Goal: Check status: Check status

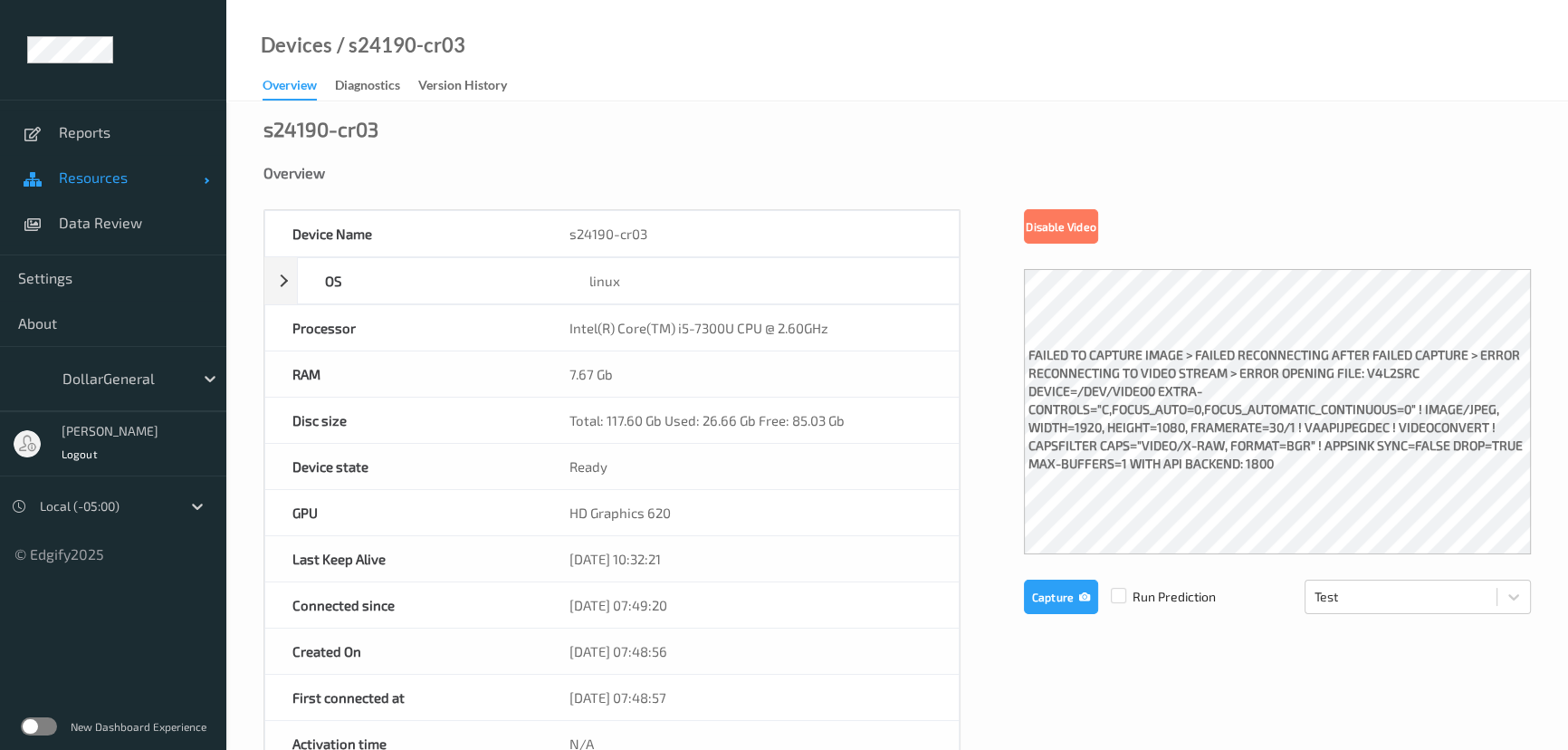
click at [99, 173] on span "Resources" at bounding box center [131, 178] width 145 height 18
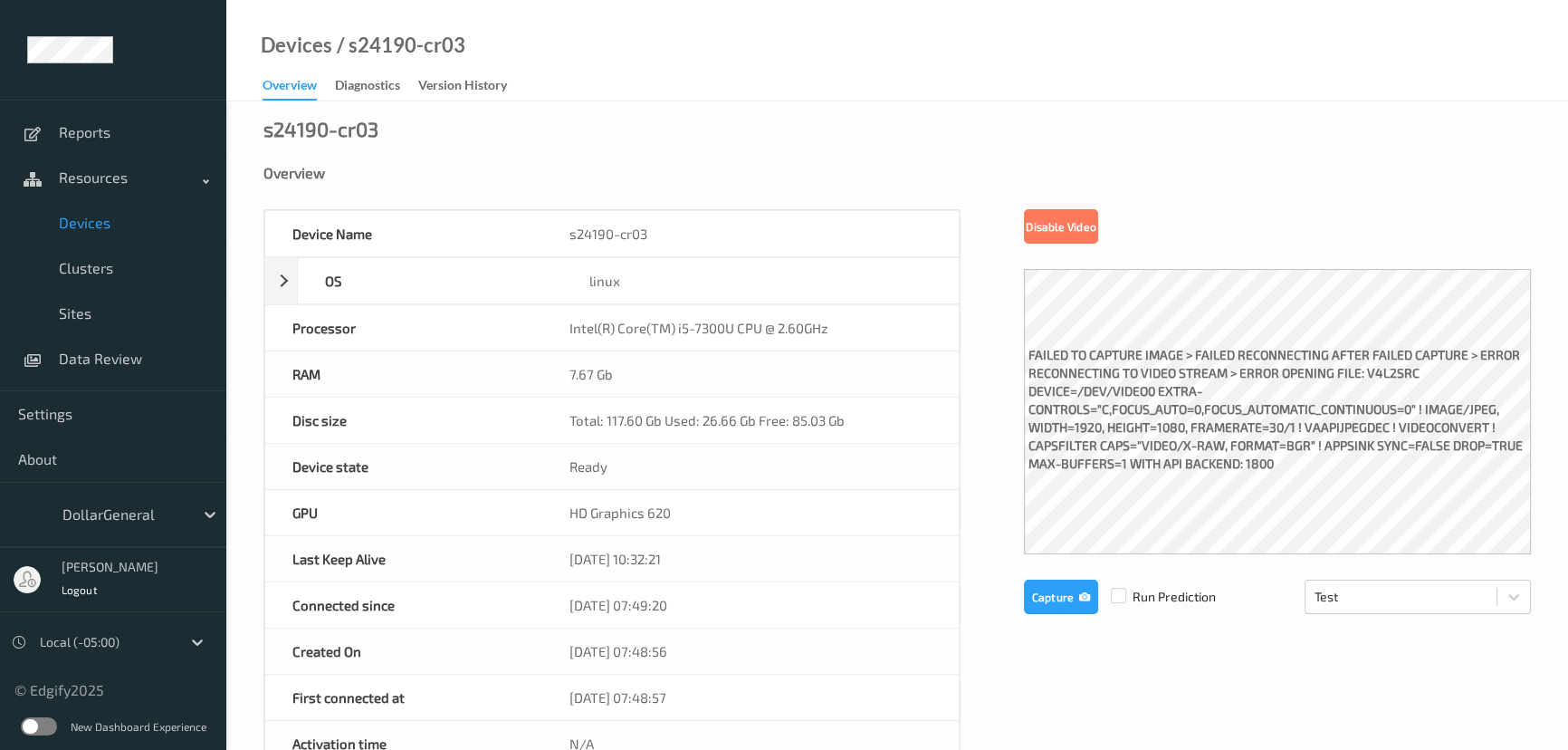
click at [124, 224] on span "Devices" at bounding box center [134, 223] width 150 height 18
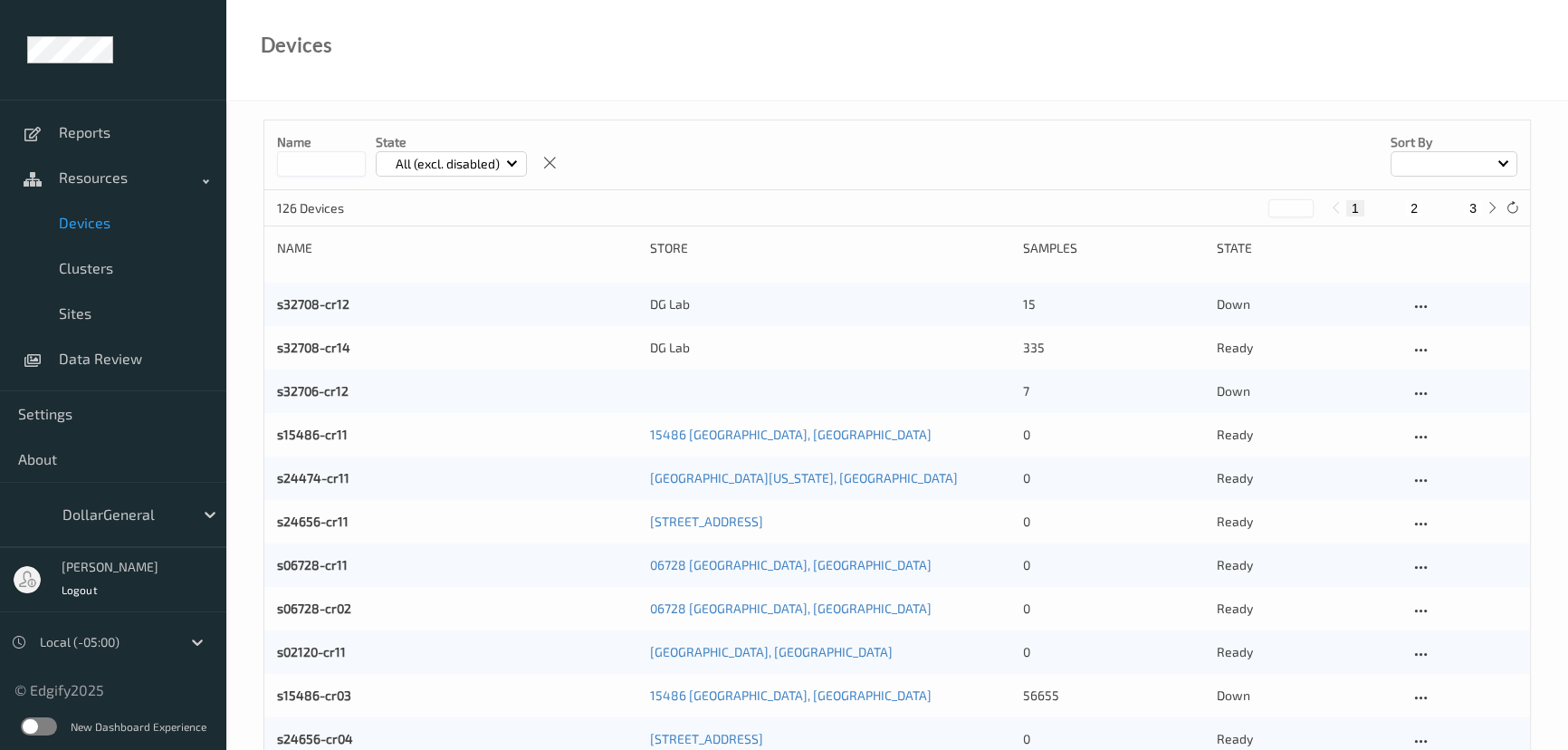
click at [294, 167] on input at bounding box center [321, 164] width 88 height 26
type input "*****"
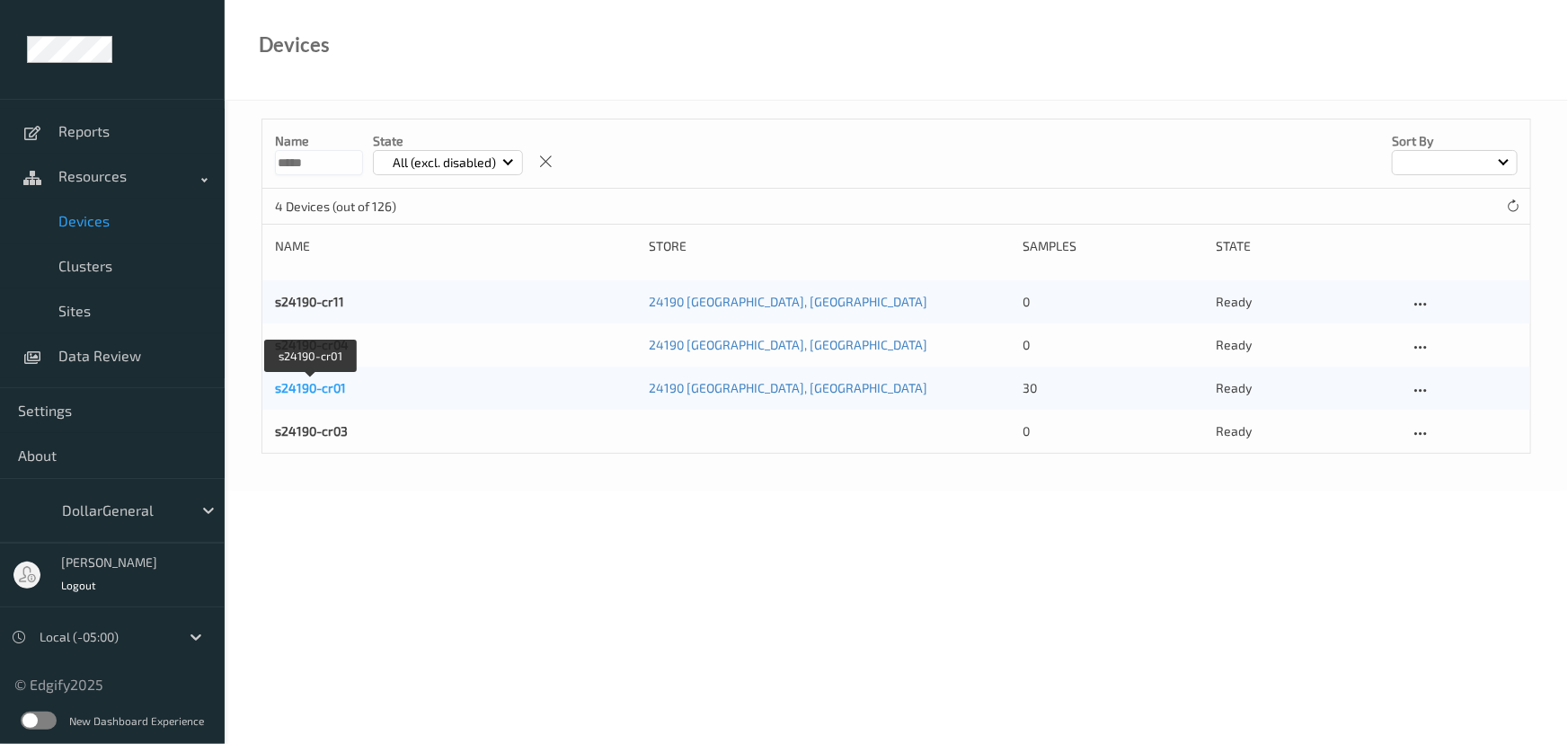
click at [335, 392] on link "s24190-cr01" at bounding box center [311, 387] width 71 height 15
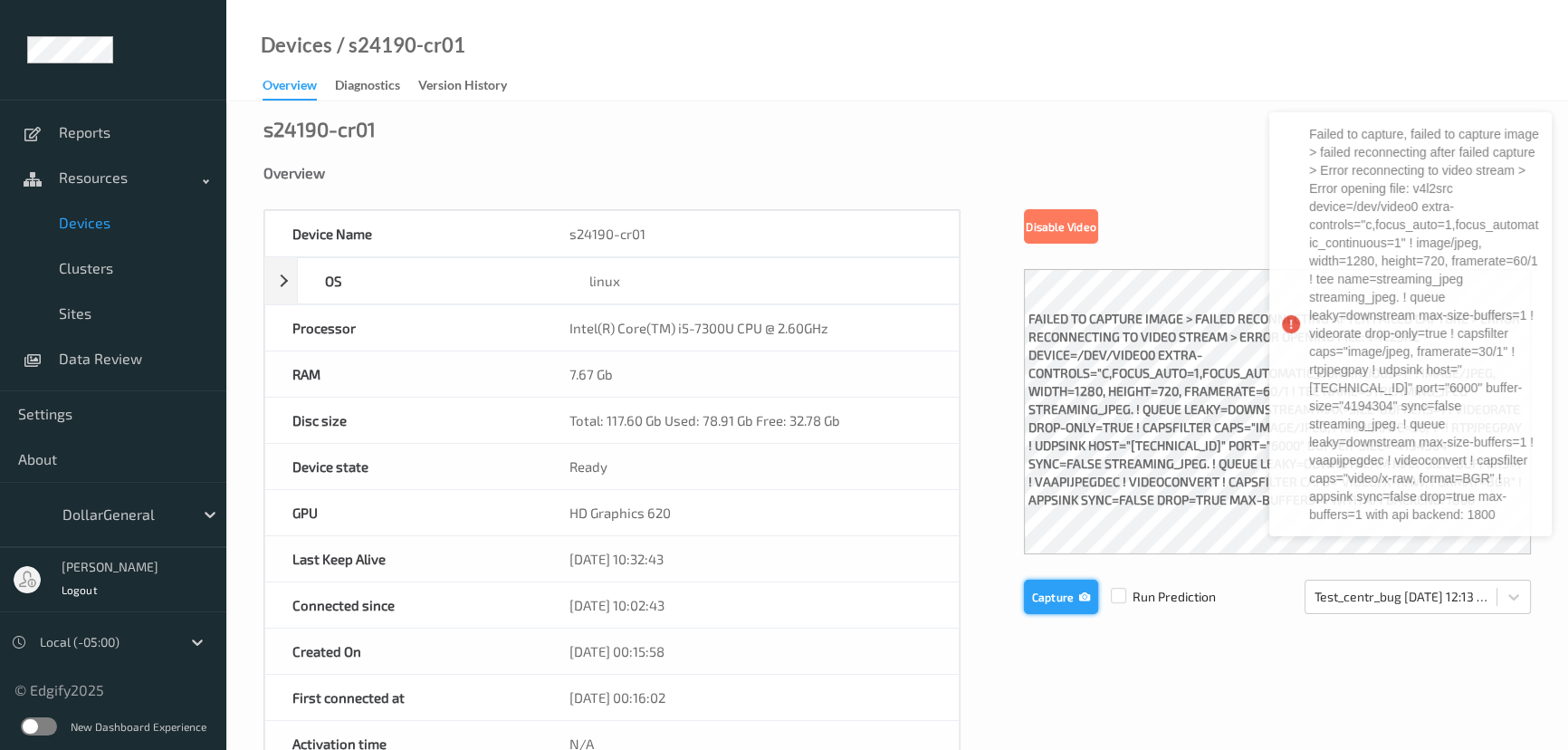
click at [1072, 597] on button "Capture" at bounding box center [1061, 597] width 74 height 35
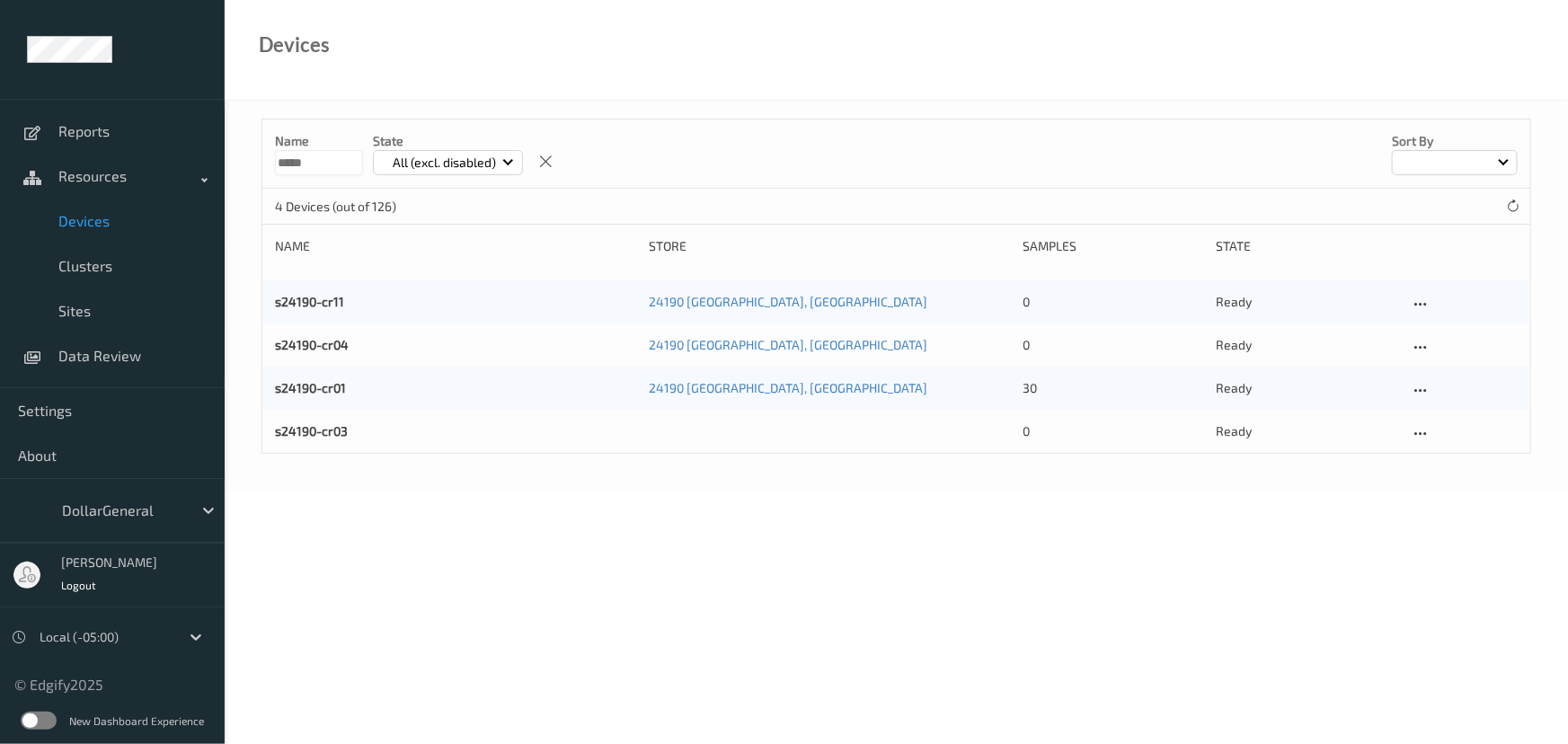
click at [310, 353] on div "s24190-cr04" at bounding box center [455, 345] width 361 height 18
click at [312, 296] on link "s24190-cr11" at bounding box center [310, 301] width 69 height 15
click at [100, 224] on span "Devices" at bounding box center [133, 221] width 148 height 18
drag, startPoint x: 301, startPoint y: 158, endPoint x: 214, endPoint y: 165, distance: 87.3
click at [218, 165] on div "Reports Resources Devices Clusters Sites Data Review Settings About DollarGener…" at bounding box center [784, 195] width 1568 height 390
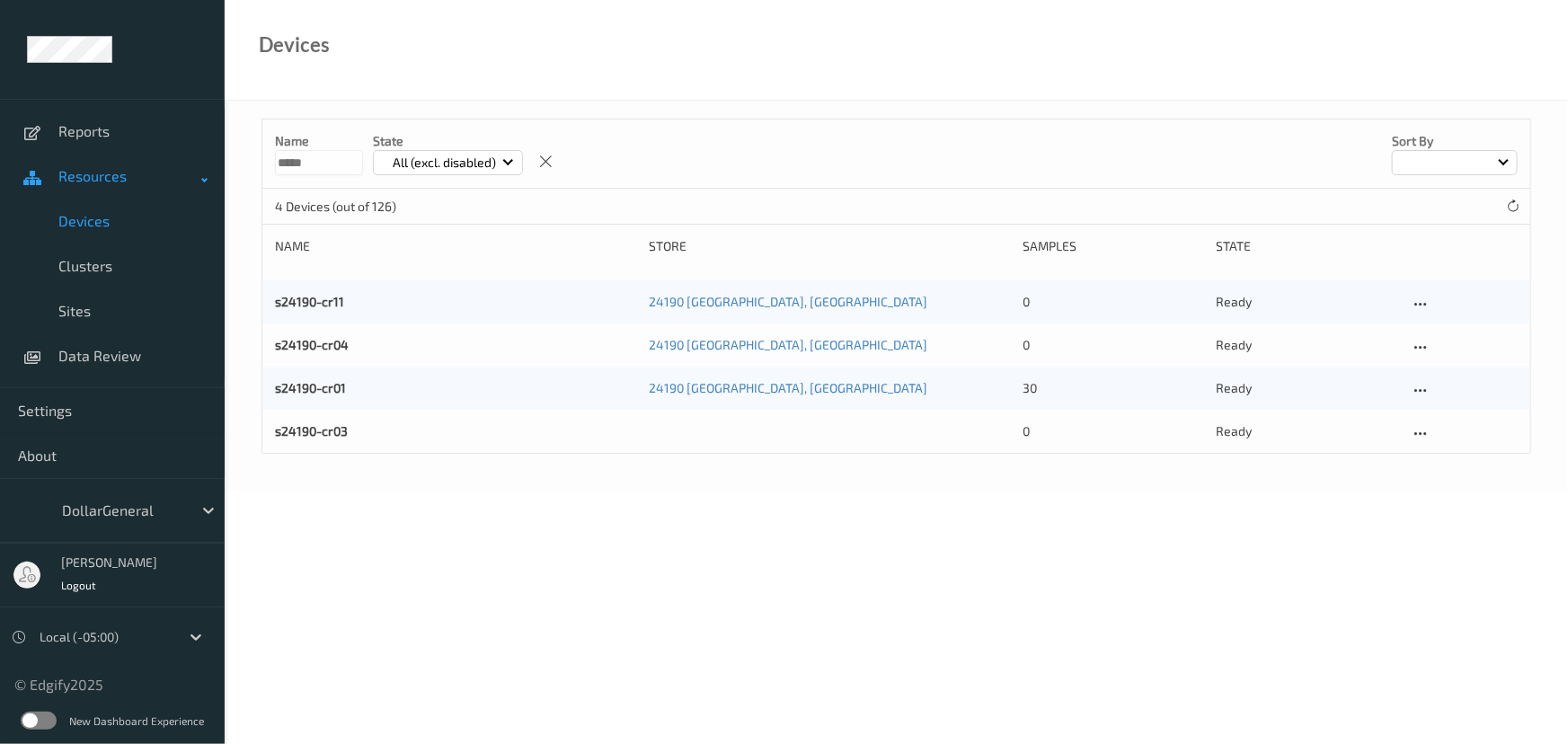
type input "*****"
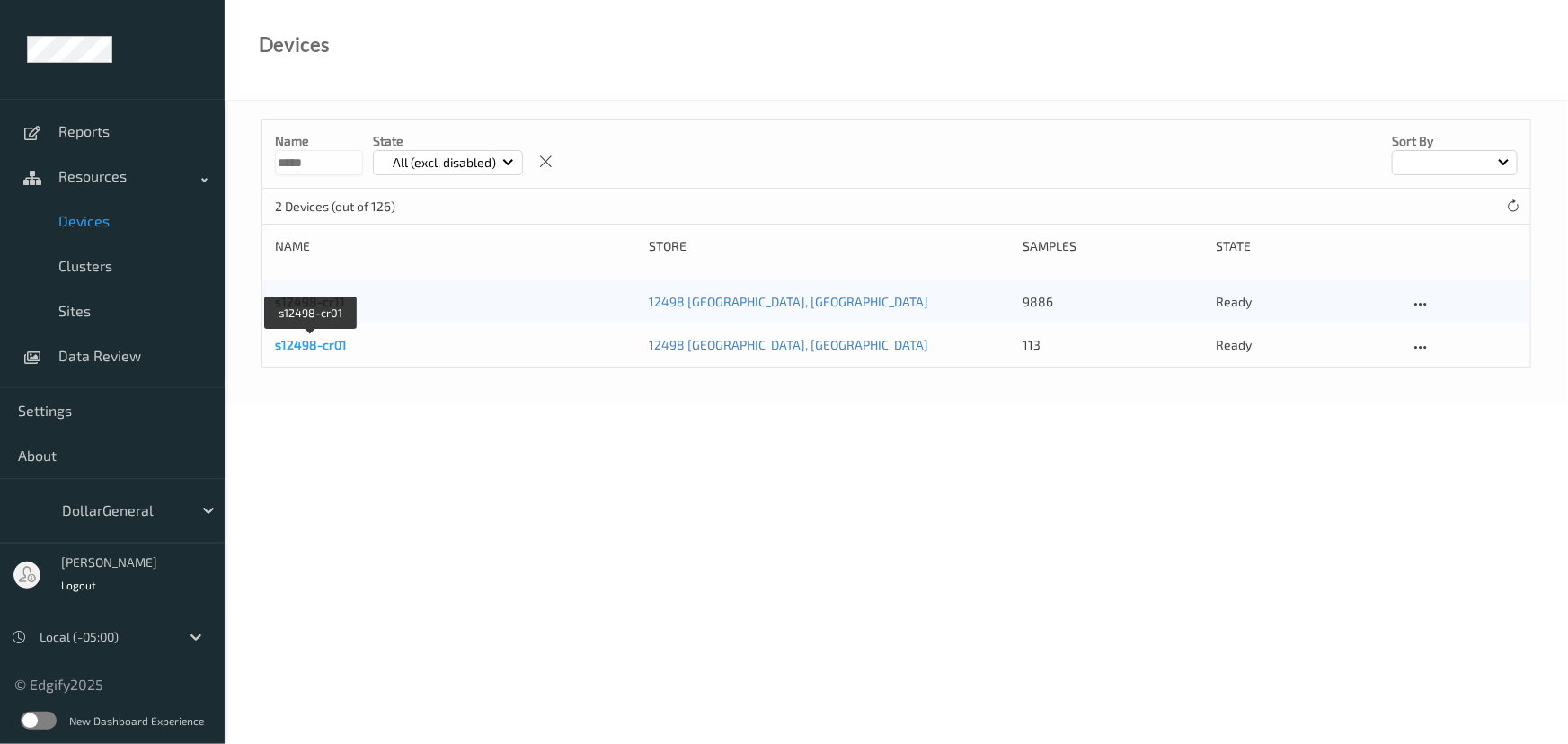
click at [311, 346] on link "s12498-cr01" at bounding box center [311, 344] width 72 height 15
click at [311, 298] on link "s12498-cr11" at bounding box center [310, 301] width 70 height 15
click at [326, 344] on link "s12498-cr01" at bounding box center [311, 344] width 72 height 15
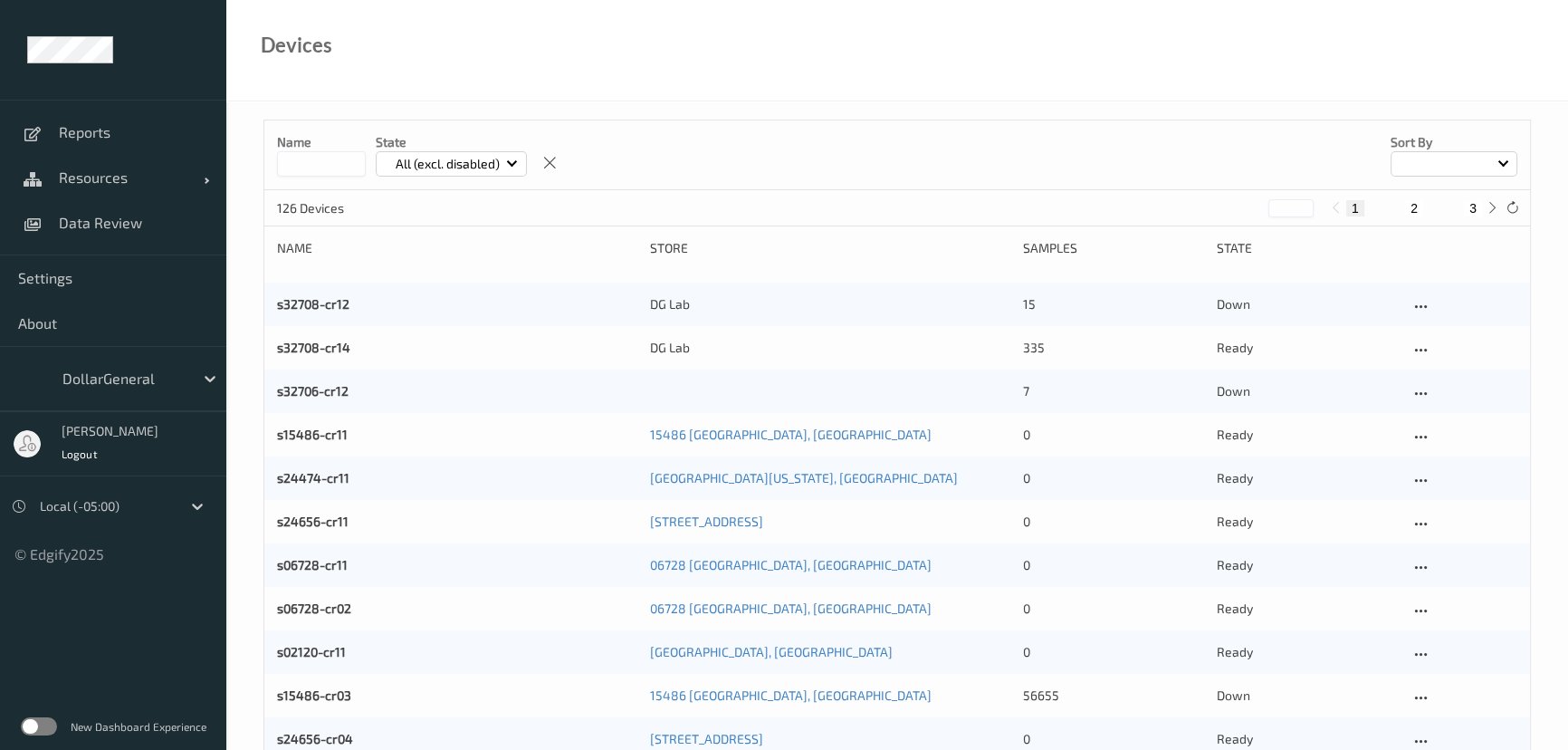
click at [325, 171] on input at bounding box center [321, 164] width 88 height 26
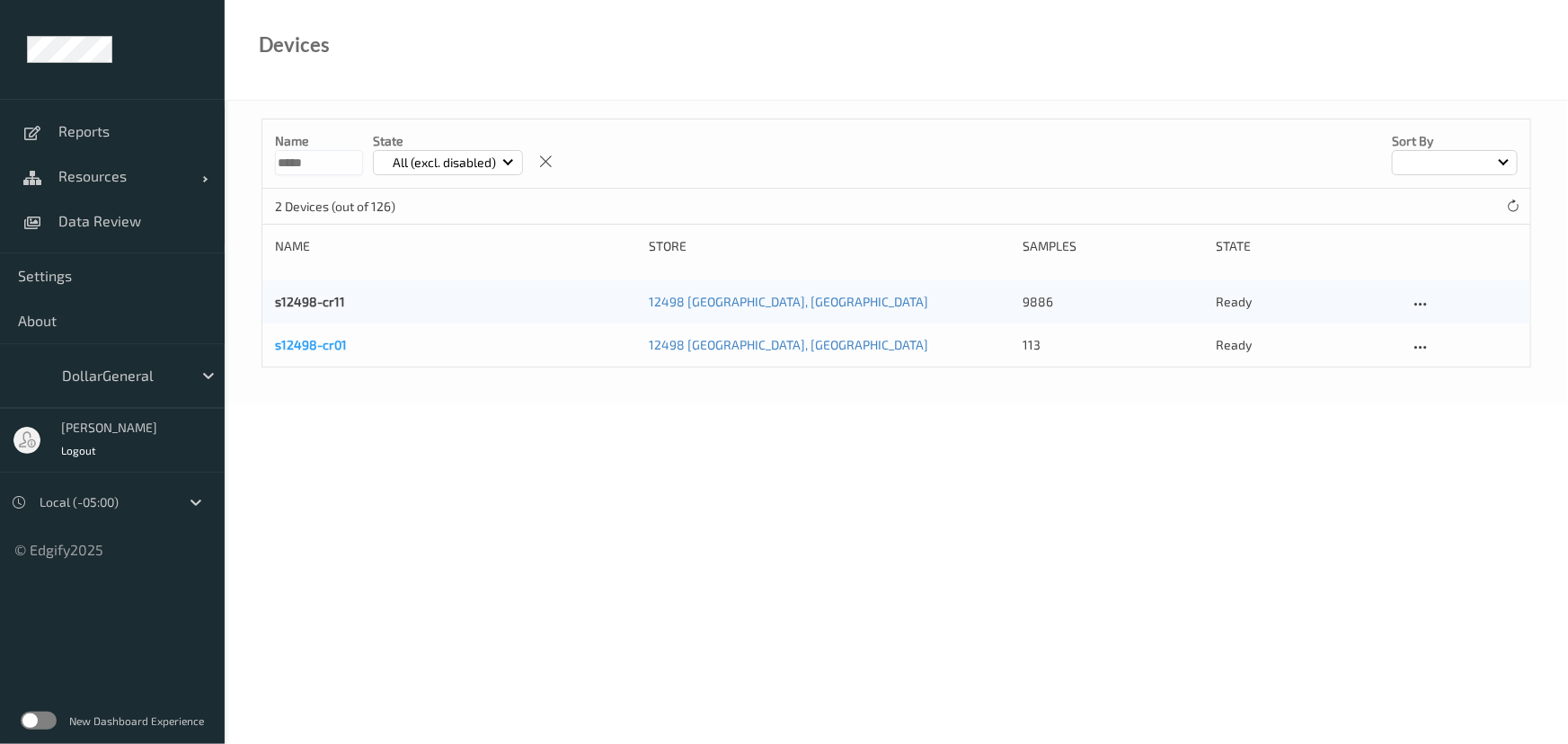
type input "*****"
click at [323, 339] on link "s12498-cr01" at bounding box center [311, 344] width 72 height 15
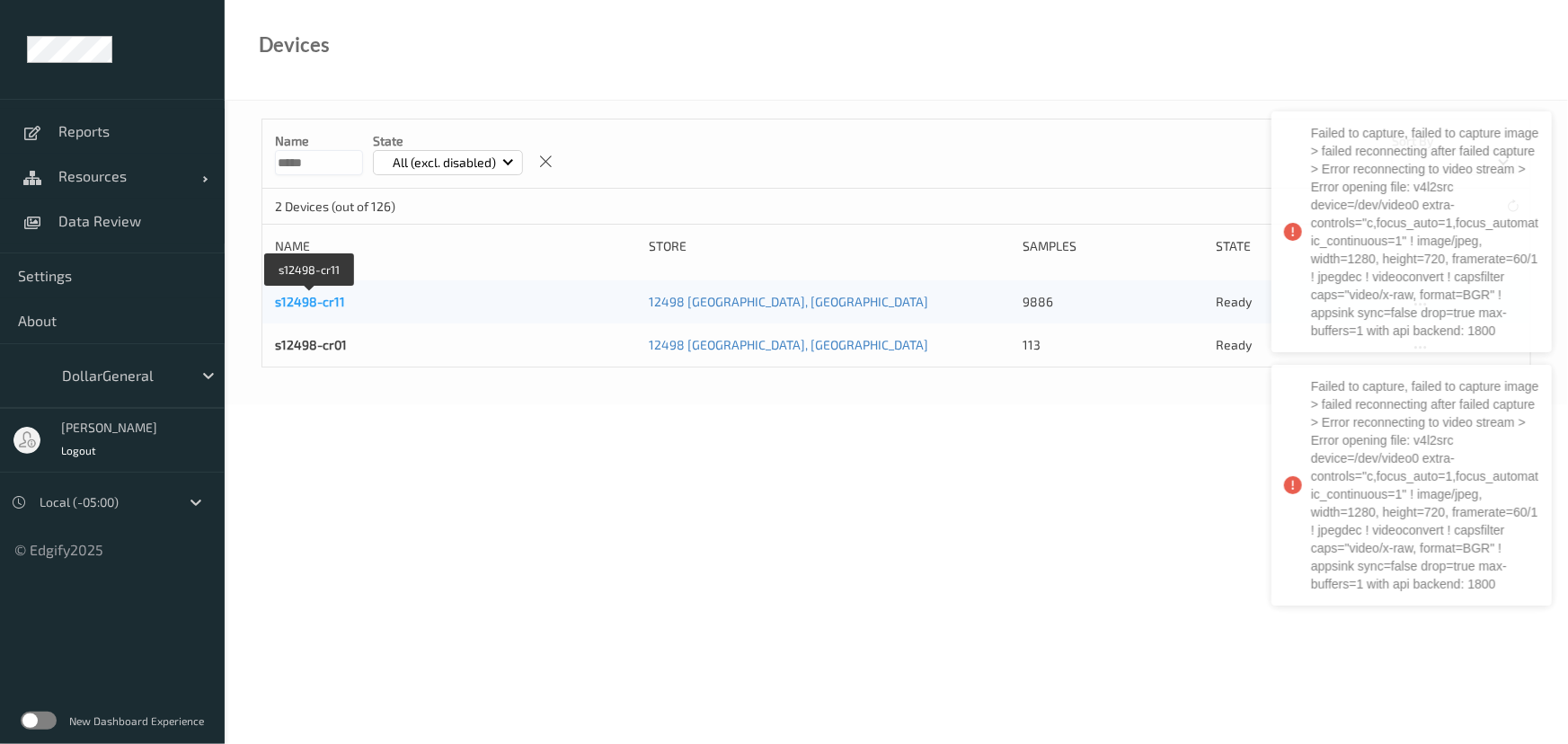
click at [325, 300] on link "s12498-cr11" at bounding box center [310, 301] width 70 height 15
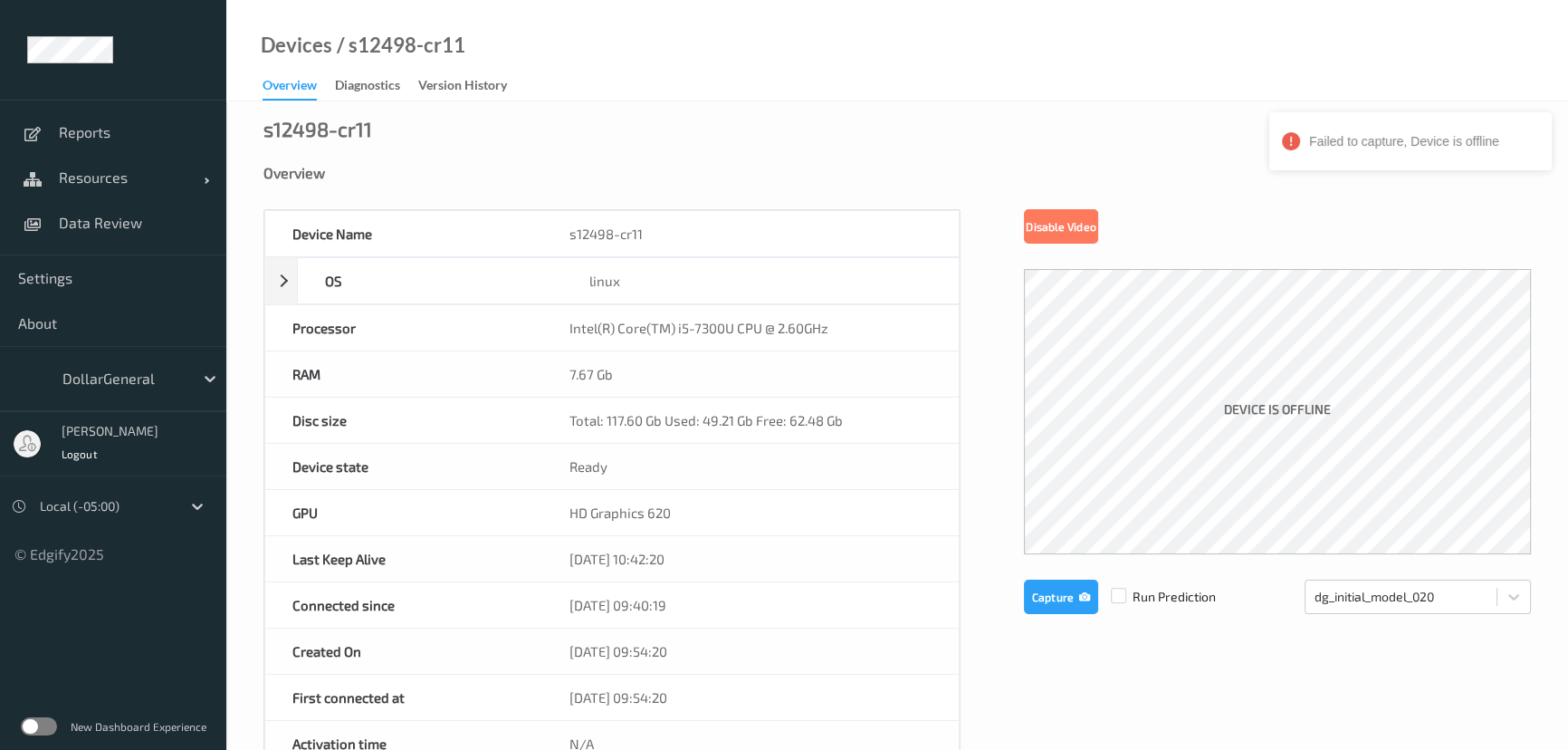
click at [1357, 411] on div "Device is offline" at bounding box center [1278, 411] width 507 height 286
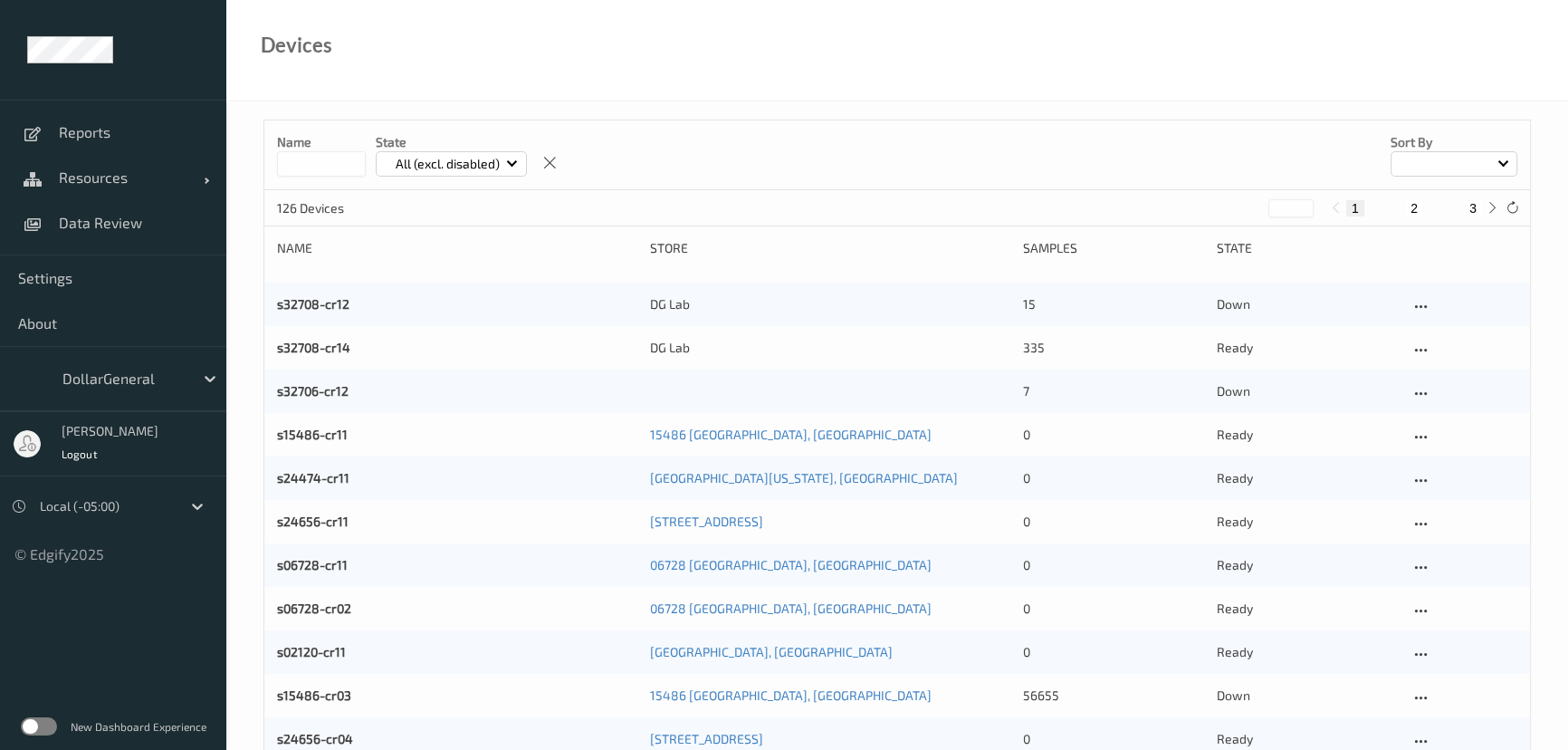
click at [306, 163] on input at bounding box center [321, 164] width 88 height 26
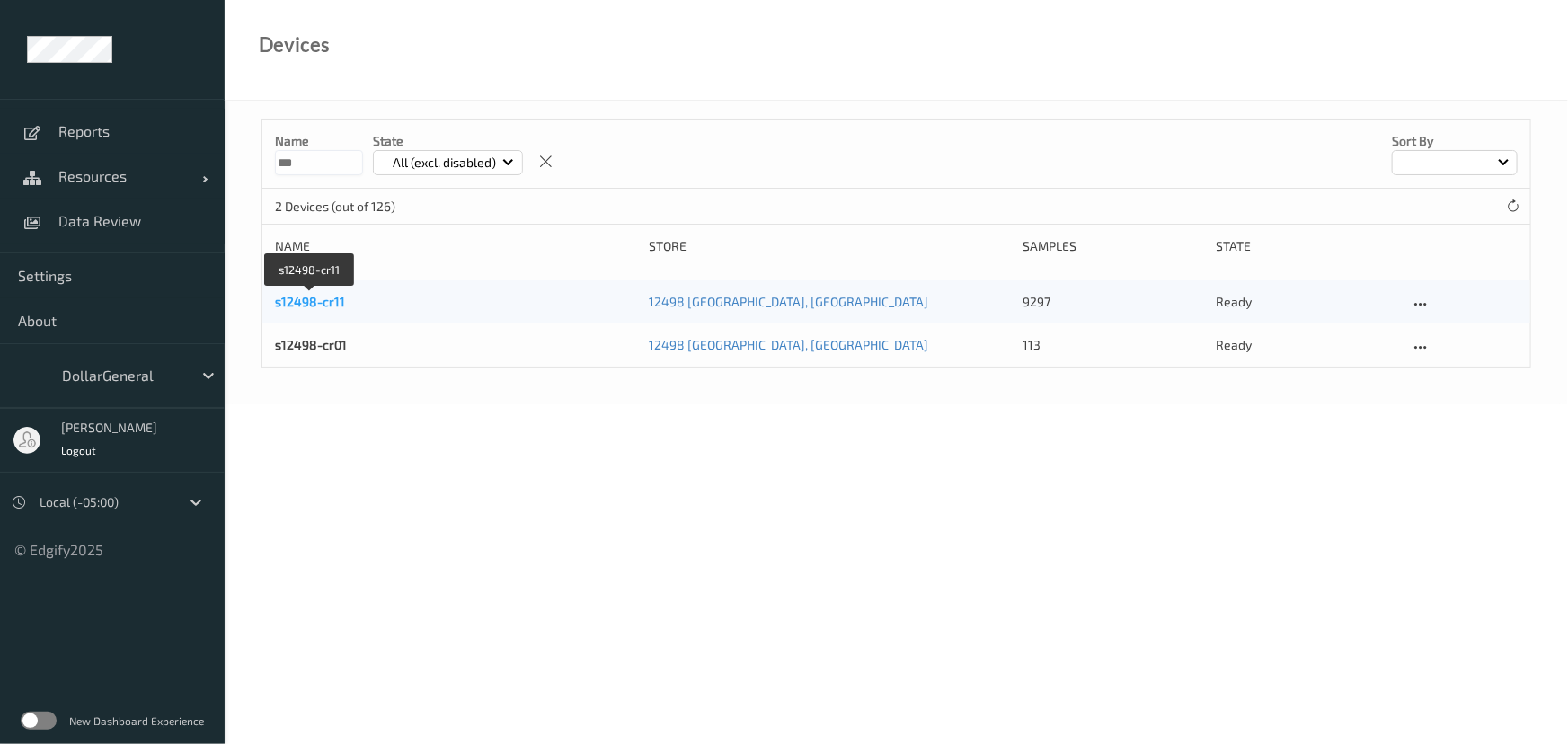
type input "***"
click at [314, 300] on link "s12498-cr11" at bounding box center [310, 301] width 70 height 15
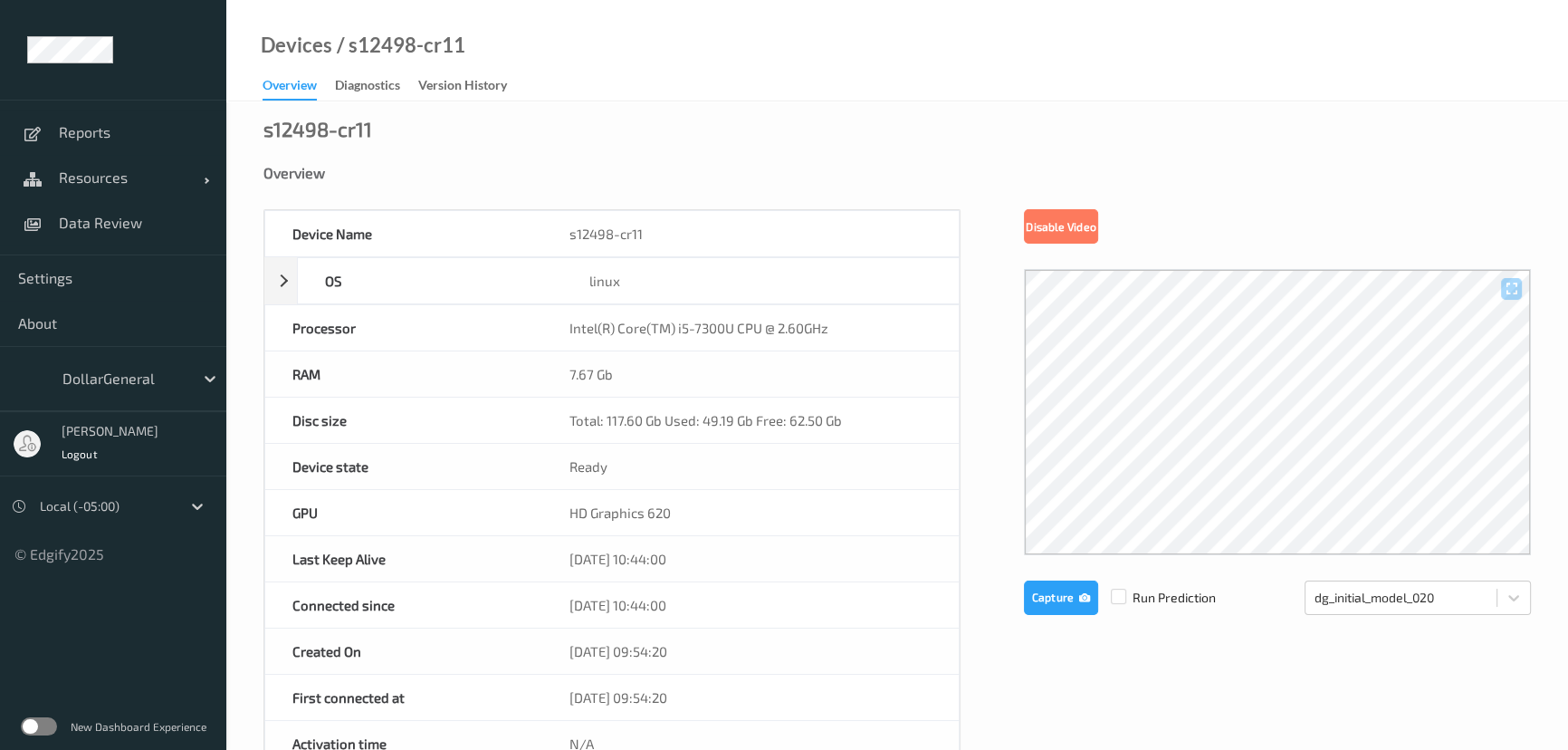
click at [1083, 598] on icon "button" at bounding box center [1085, 597] width 11 height 13
click at [1064, 605] on button "Capture" at bounding box center [1061, 598] width 74 height 35
click at [1059, 603] on button "Capture" at bounding box center [1061, 598] width 74 height 35
click at [1059, 602] on button "Capture" at bounding box center [1061, 598] width 74 height 35
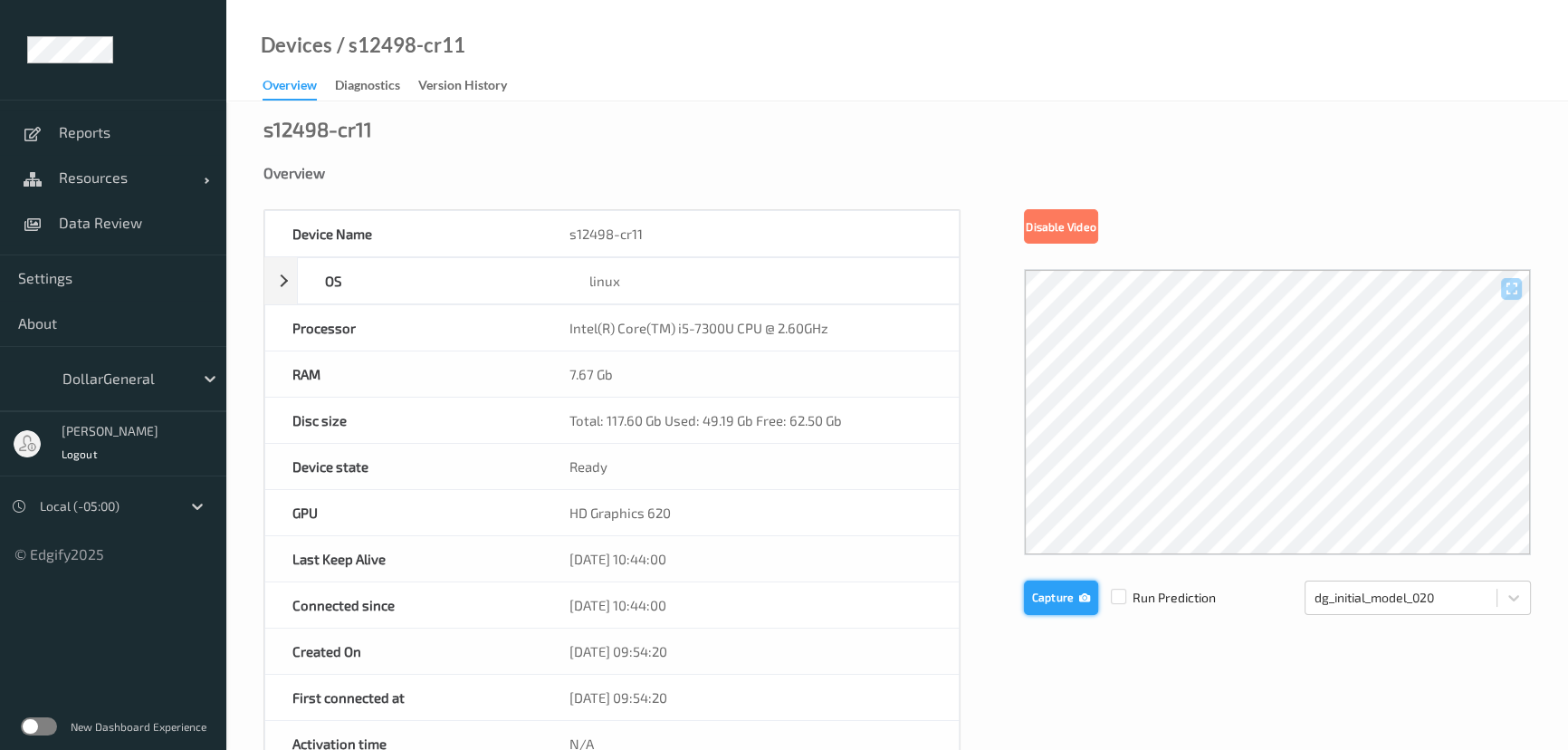
click at [1059, 602] on button "Capture" at bounding box center [1061, 598] width 74 height 35
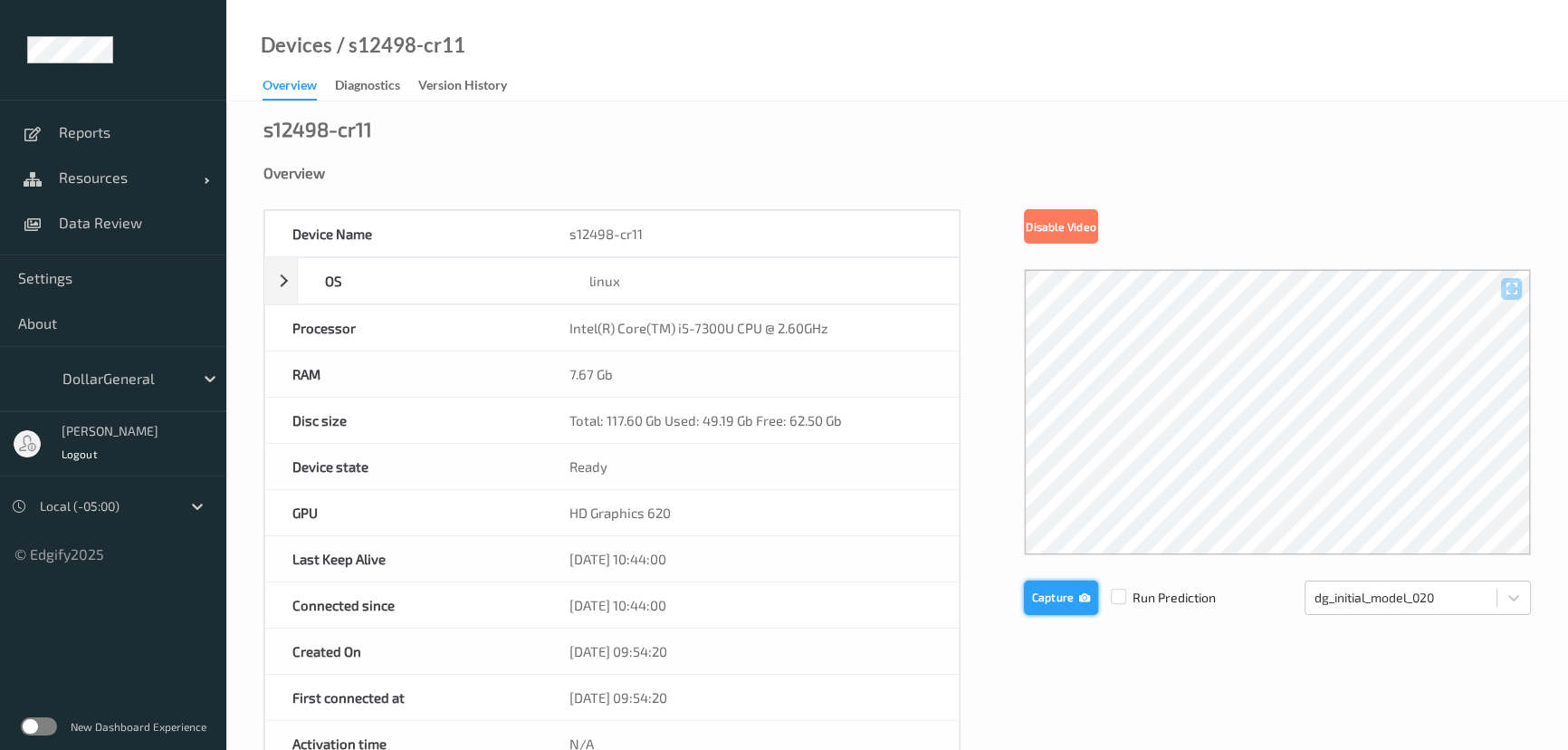
click at [1059, 602] on button "Capture" at bounding box center [1061, 598] width 74 height 35
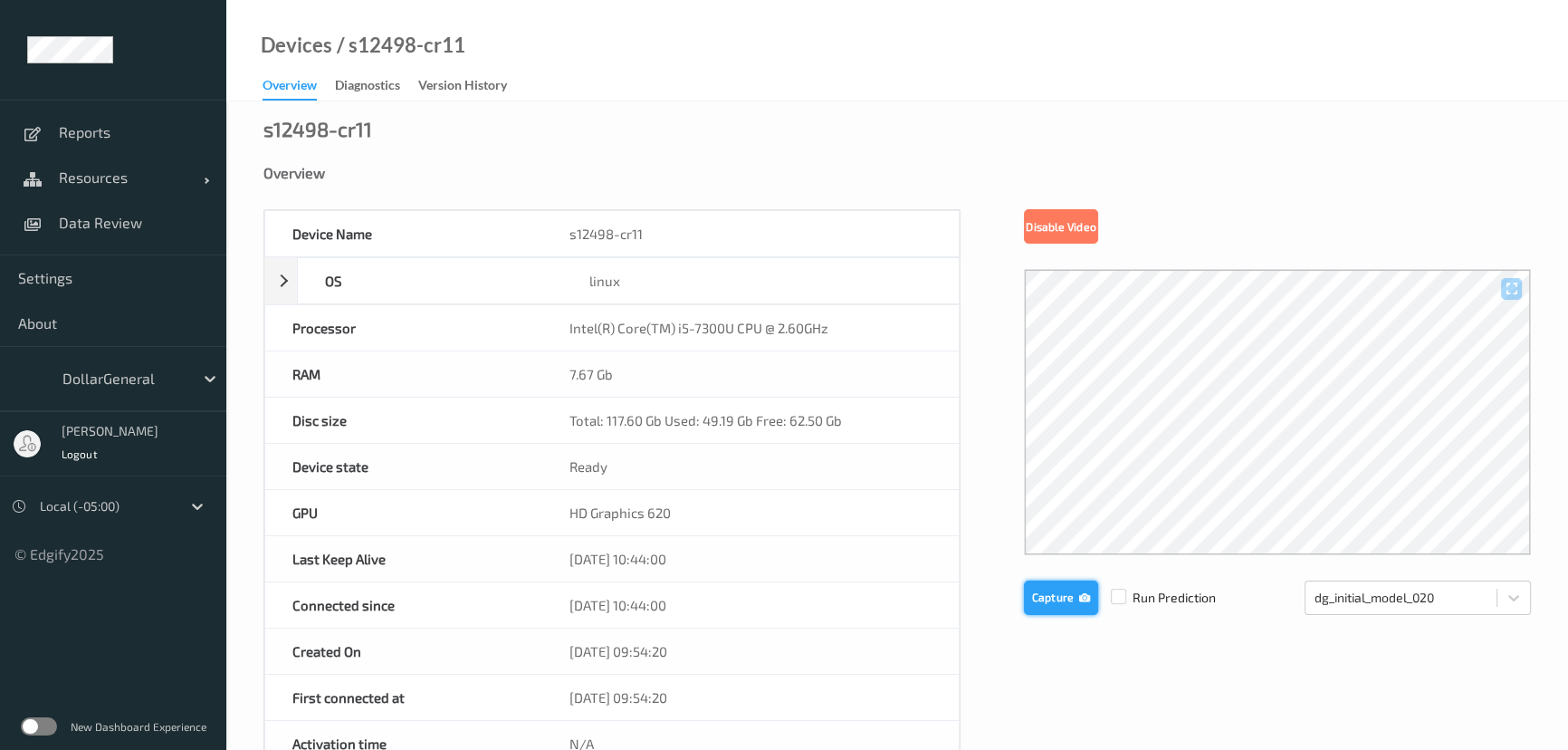
click at [1059, 602] on button "Capture" at bounding box center [1061, 598] width 74 height 35
click at [1062, 602] on button "Capture" at bounding box center [1061, 598] width 74 height 35
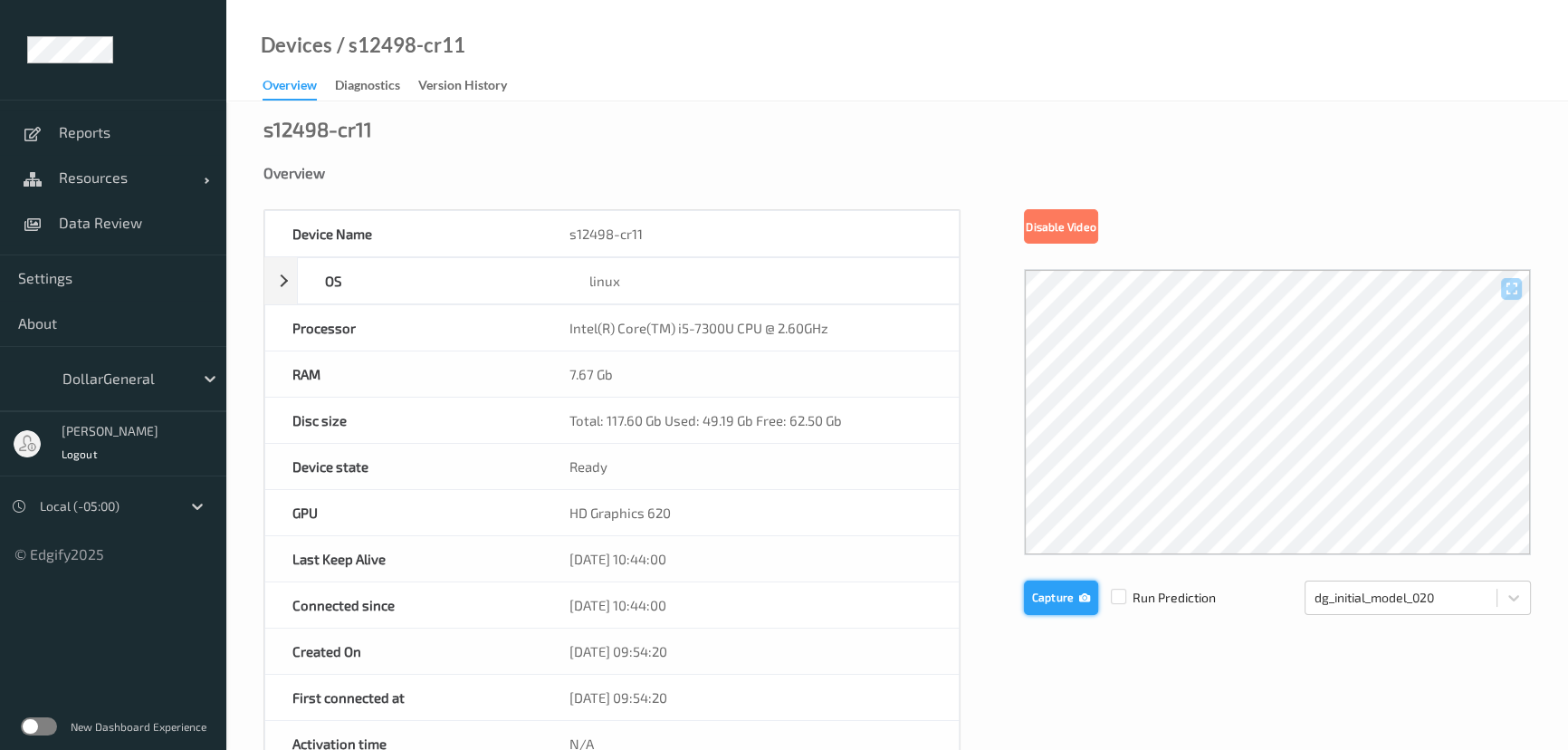
click at [1062, 602] on button "Capture" at bounding box center [1061, 598] width 74 height 35
click at [1027, 600] on button "Capture" at bounding box center [1061, 598] width 74 height 35
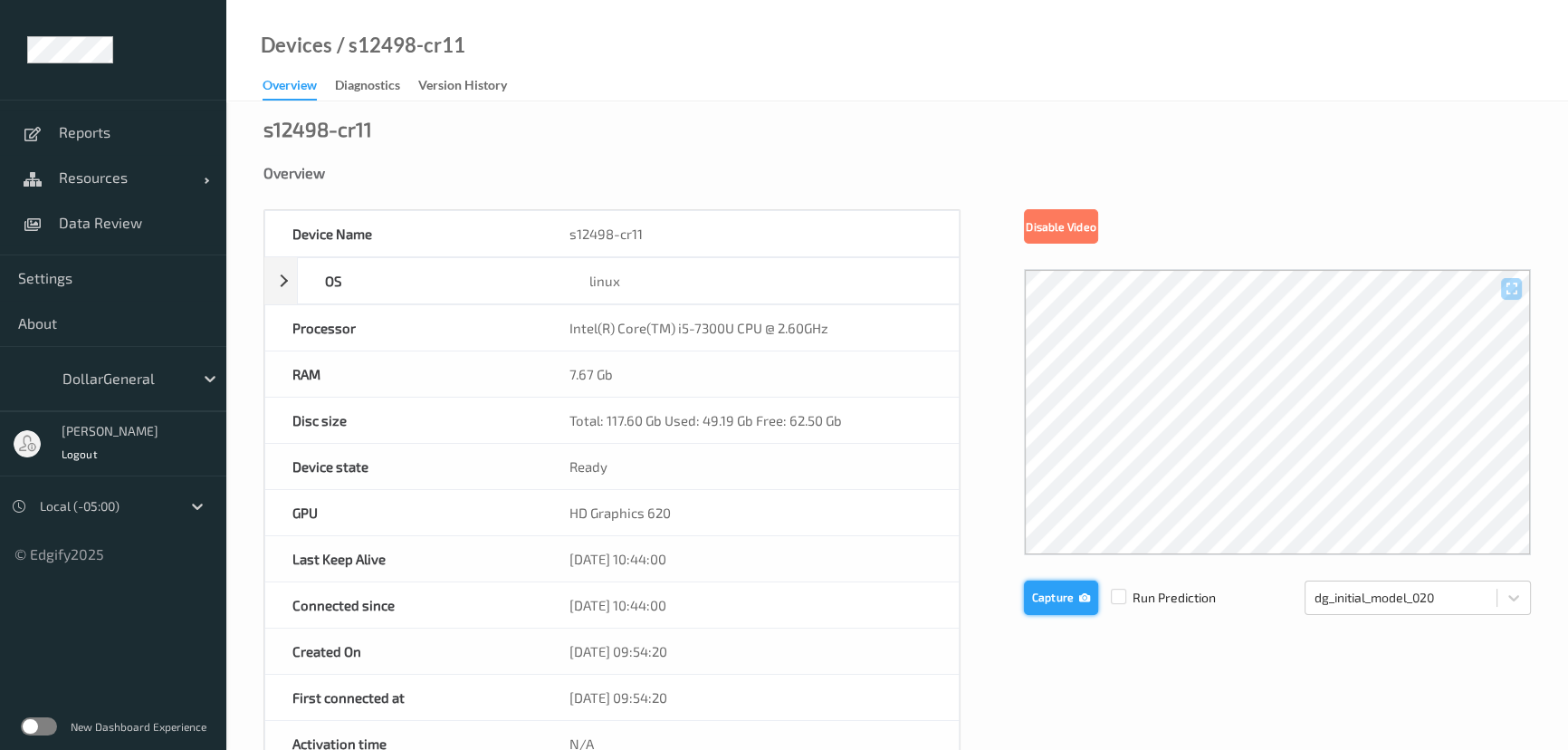
click at [1051, 587] on button "Capture" at bounding box center [1061, 598] width 74 height 35
click at [1051, 588] on button "Capture" at bounding box center [1061, 598] width 74 height 35
click at [1047, 593] on button "Capture" at bounding box center [1061, 598] width 74 height 35
